Goal: Transaction & Acquisition: Purchase product/service

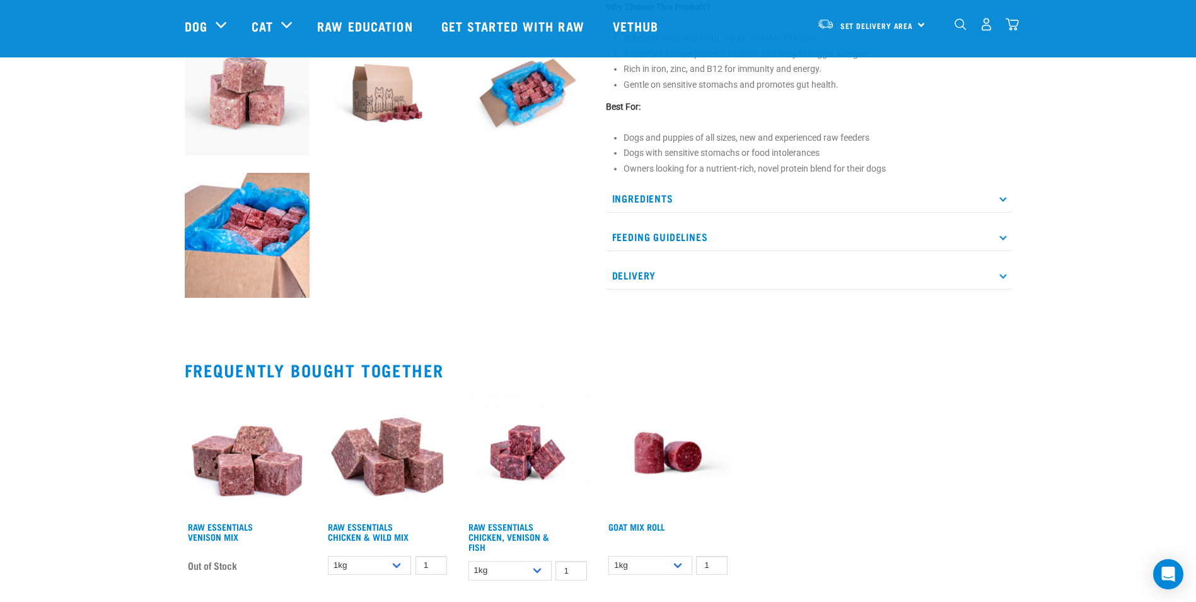
scroll to position [504, 0]
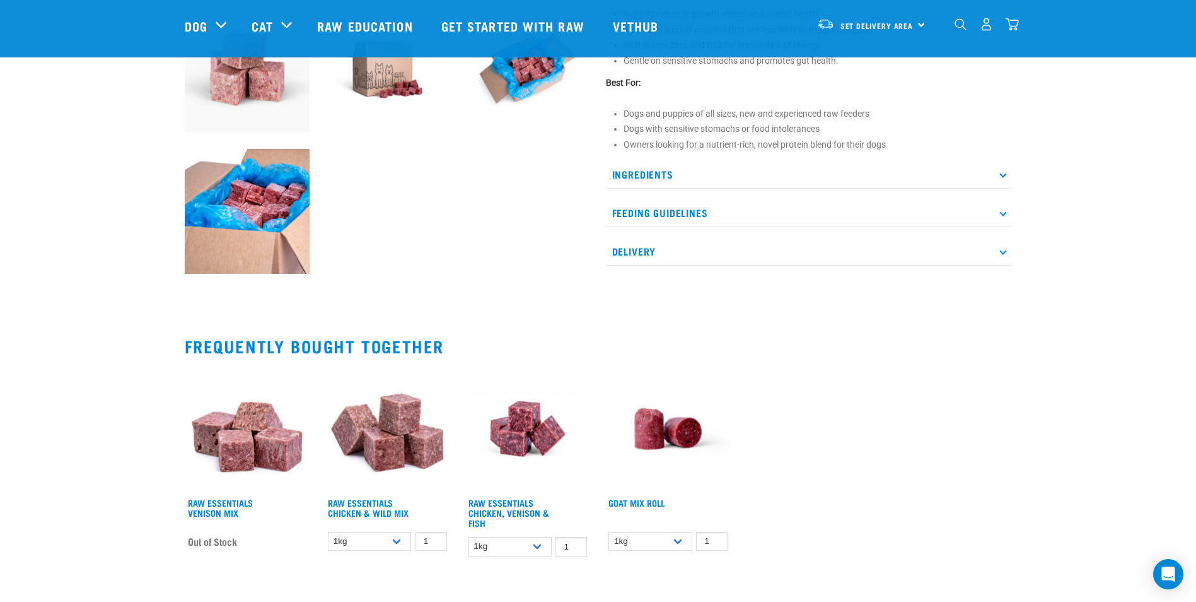
click at [1004, 173] on icon at bounding box center [1002, 173] width 7 height 7
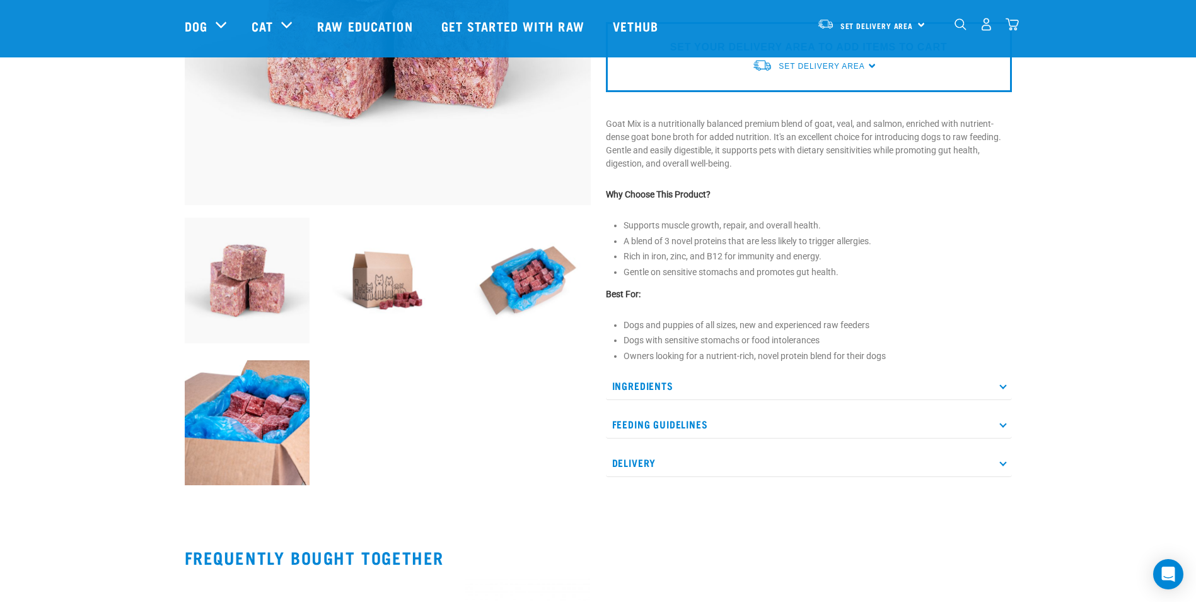
scroll to position [315, 0]
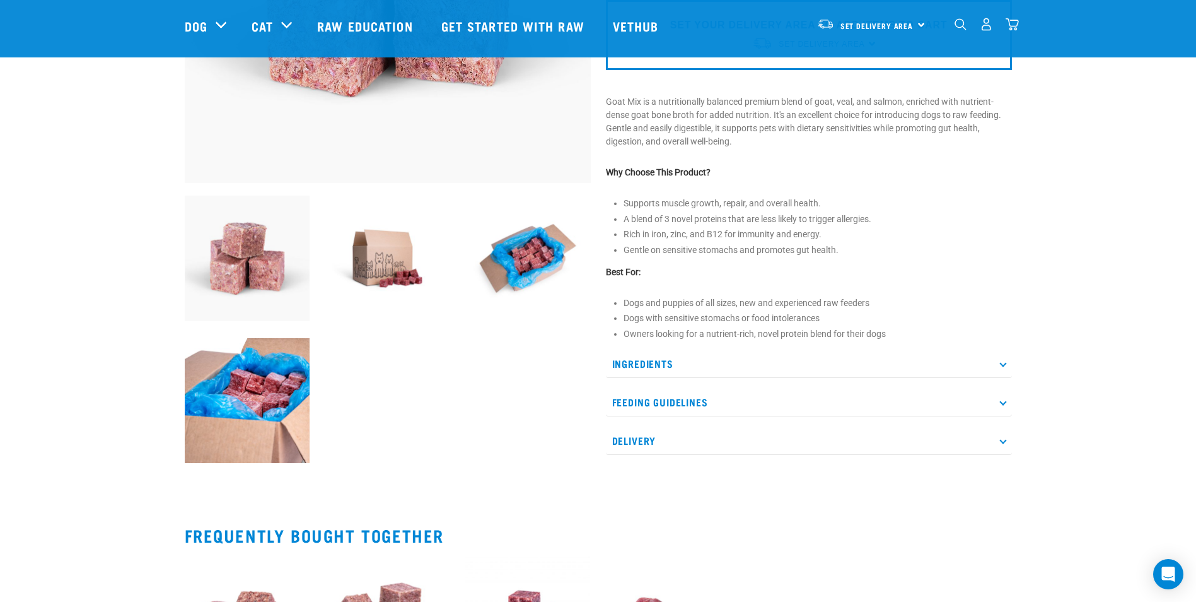
click at [1005, 366] on p "Ingredients" at bounding box center [809, 363] width 406 height 28
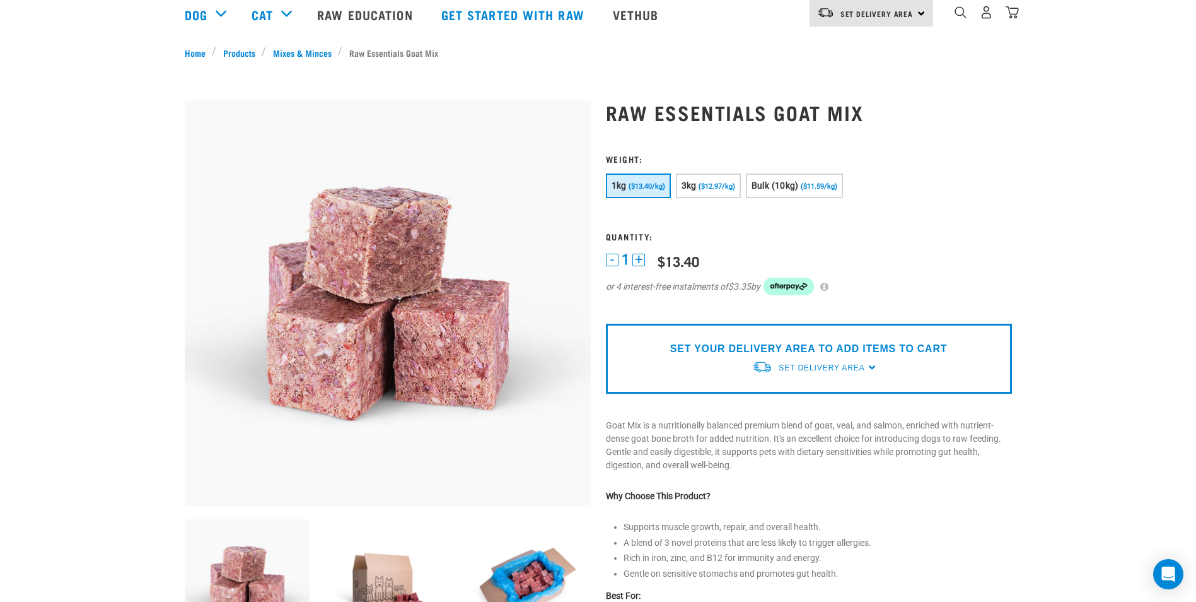
scroll to position [0, 0]
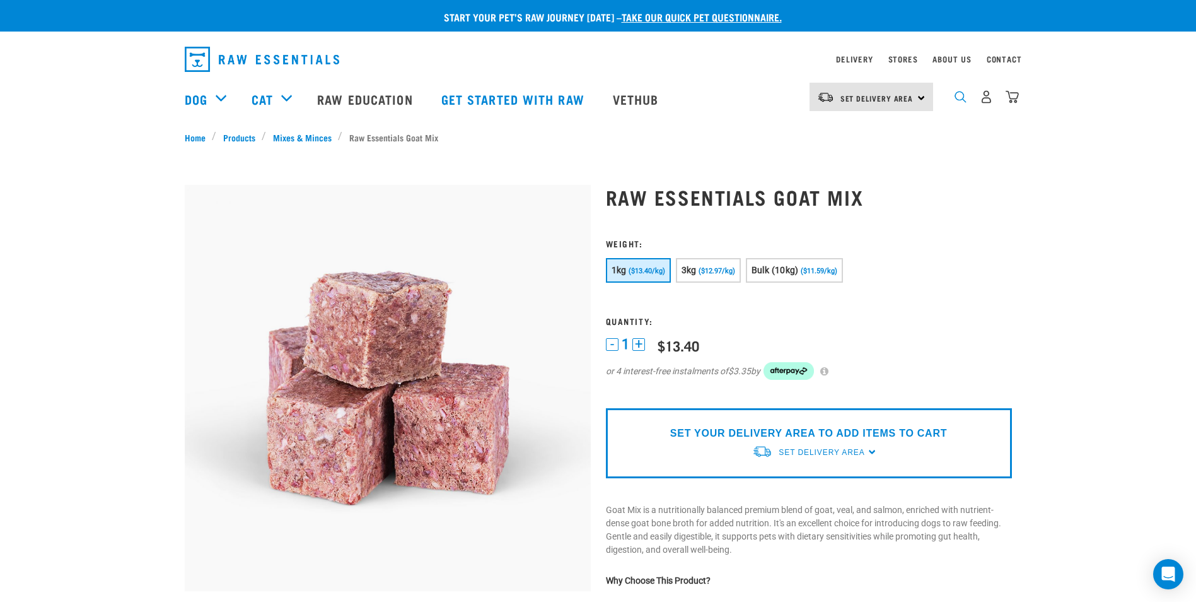
click at [957, 100] on img "dropdown navigation" at bounding box center [961, 97] width 12 height 12
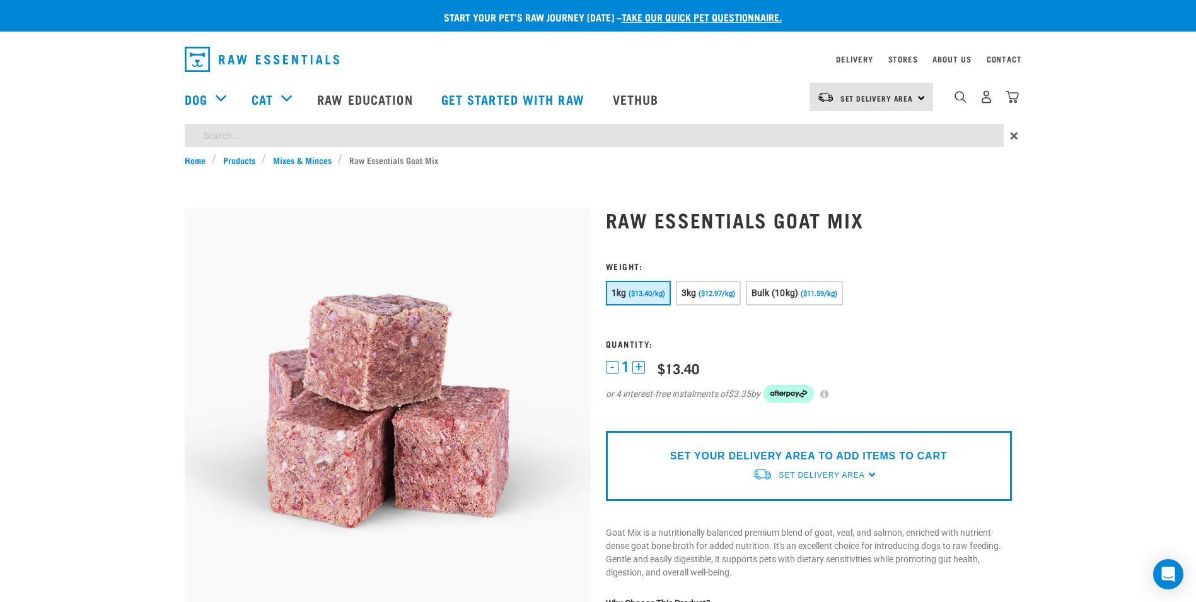
click at [300, 146] on input "search" at bounding box center [594, 135] width 819 height 23
type input "treats wild goat"
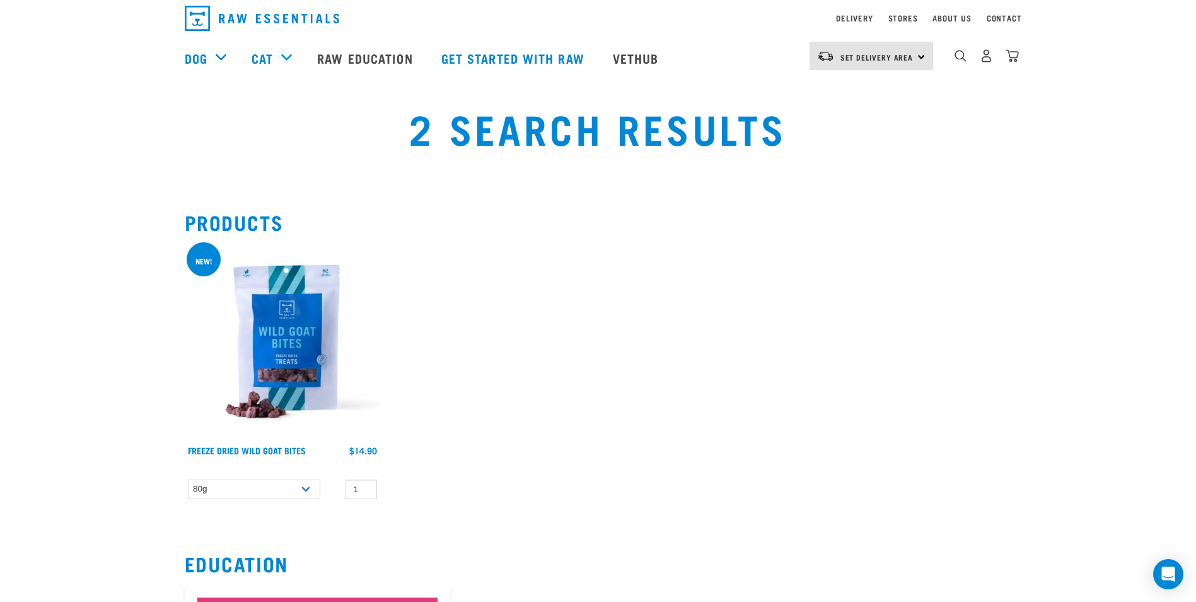
scroll to position [63, 0]
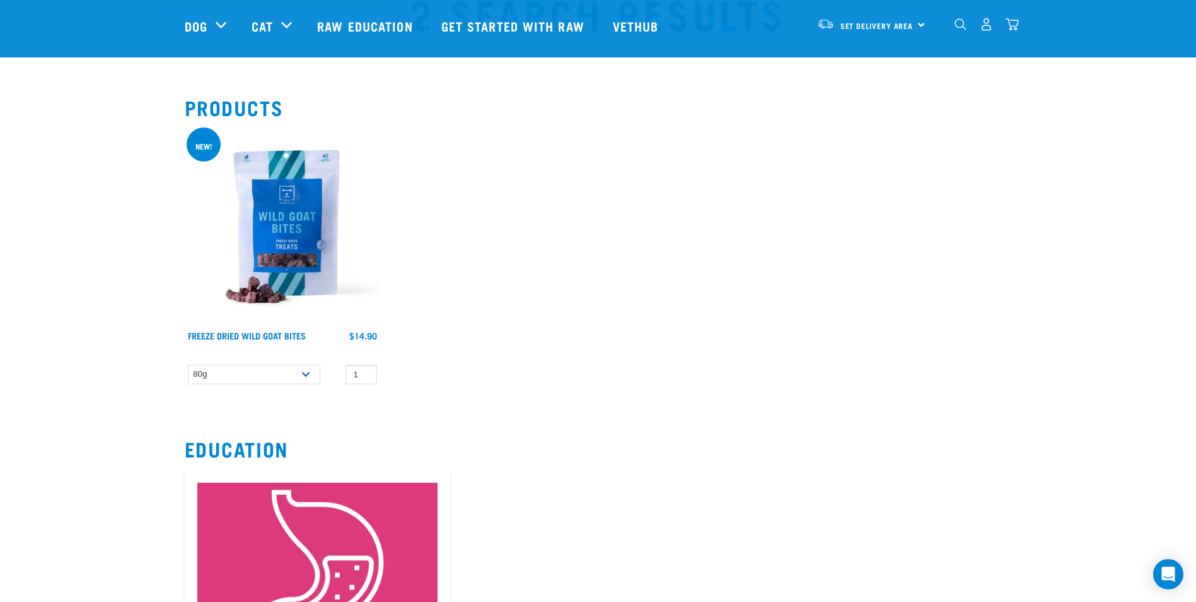
click at [314, 270] on img at bounding box center [282, 226] width 195 height 195
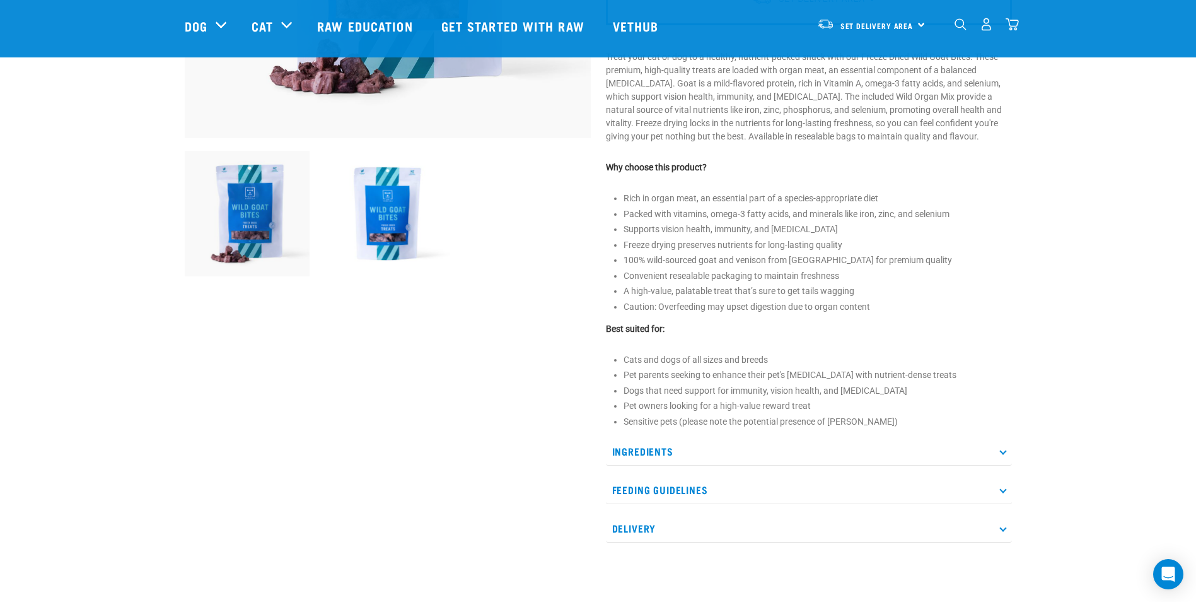
scroll to position [378, 0]
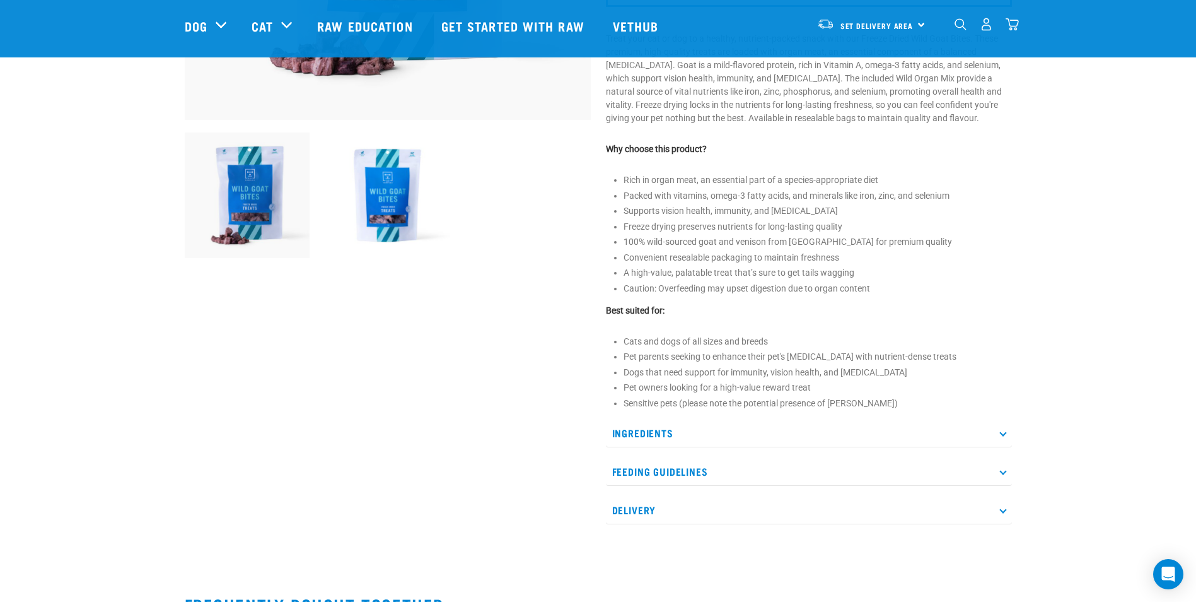
click at [1006, 433] on p "Ingredients" at bounding box center [809, 433] width 406 height 28
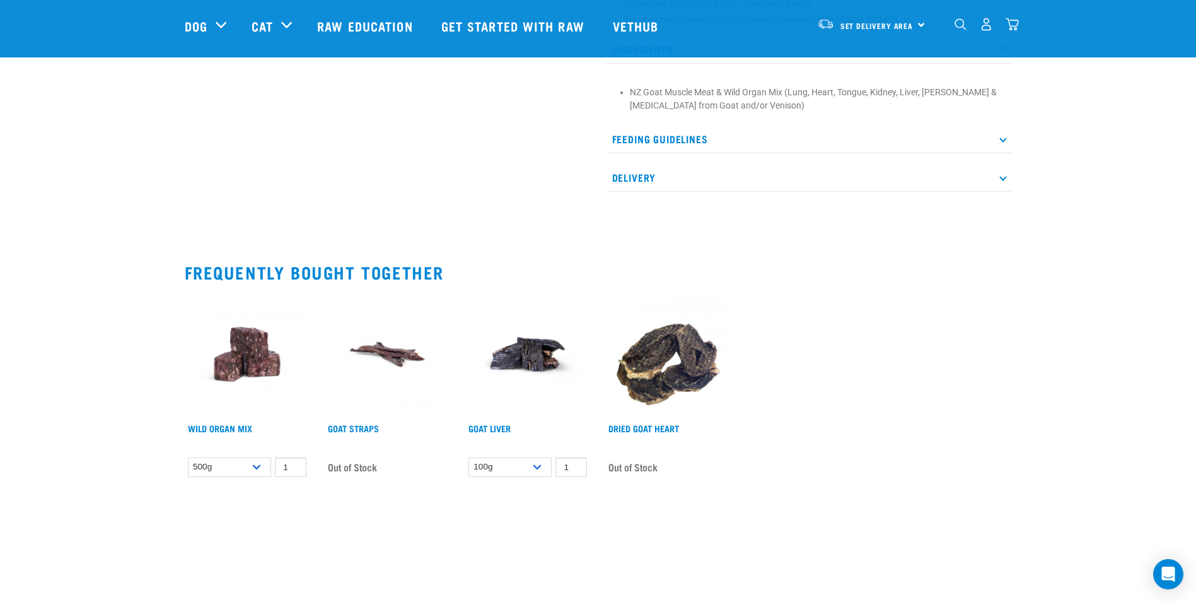
scroll to position [757, 0]
